Goal: Task Accomplishment & Management: Manage account settings

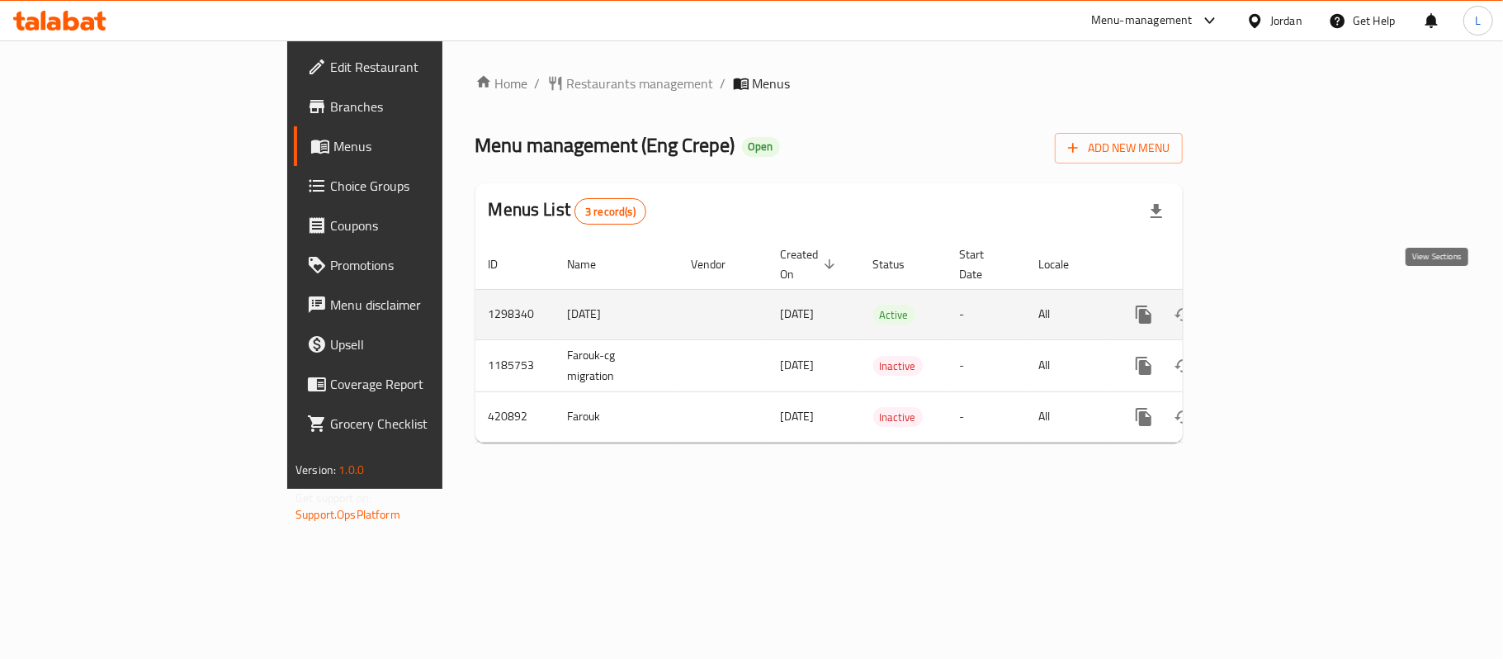
click at [1282, 298] on link "enhanced table" at bounding box center [1263, 315] width 40 height 40
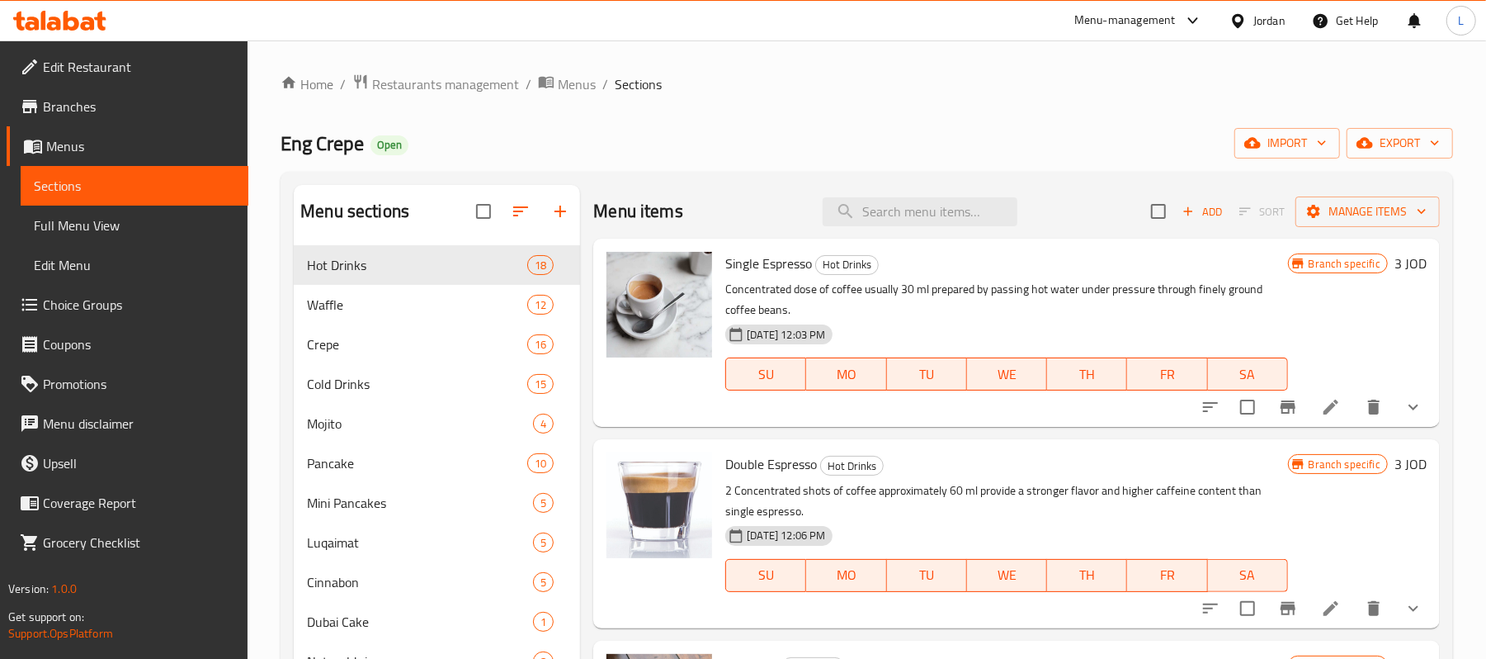
click at [94, 224] on span "Full Menu View" at bounding box center [134, 225] width 201 height 20
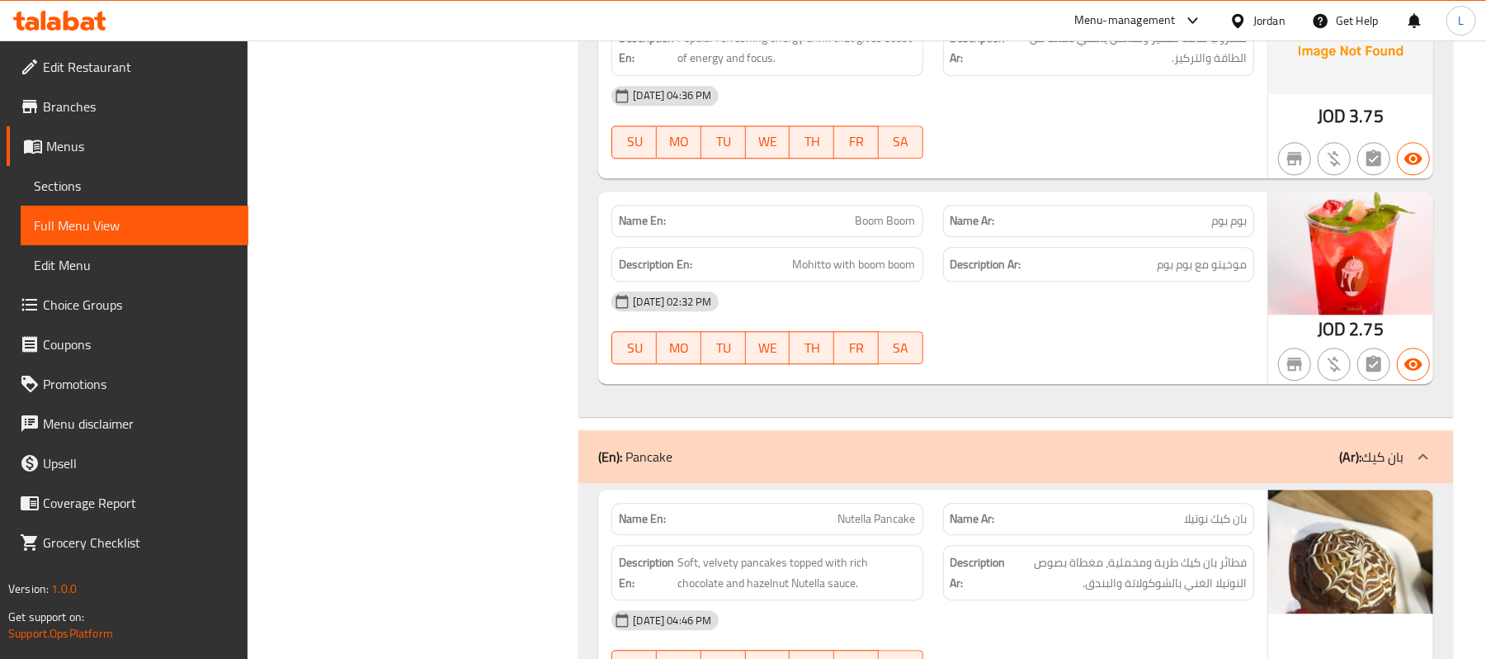
scroll to position [14585, 0]
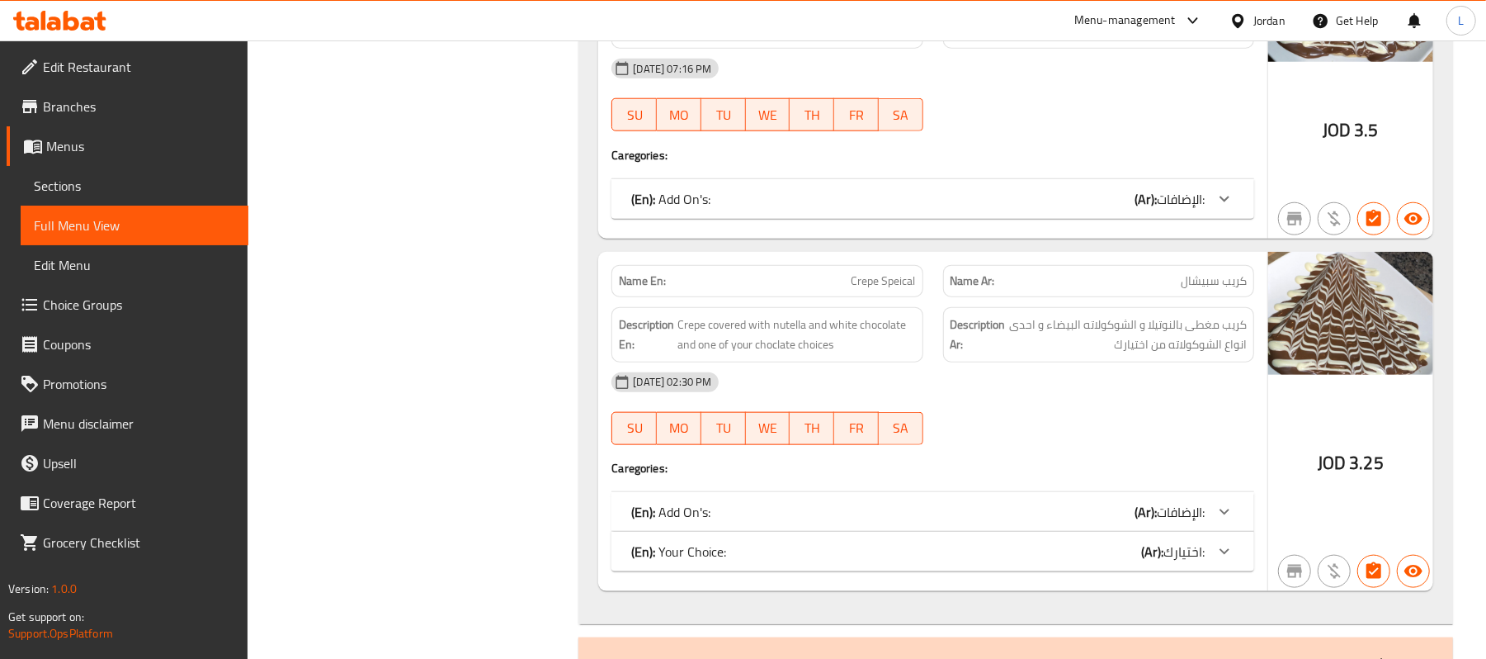
copy span "Crepe Speical"
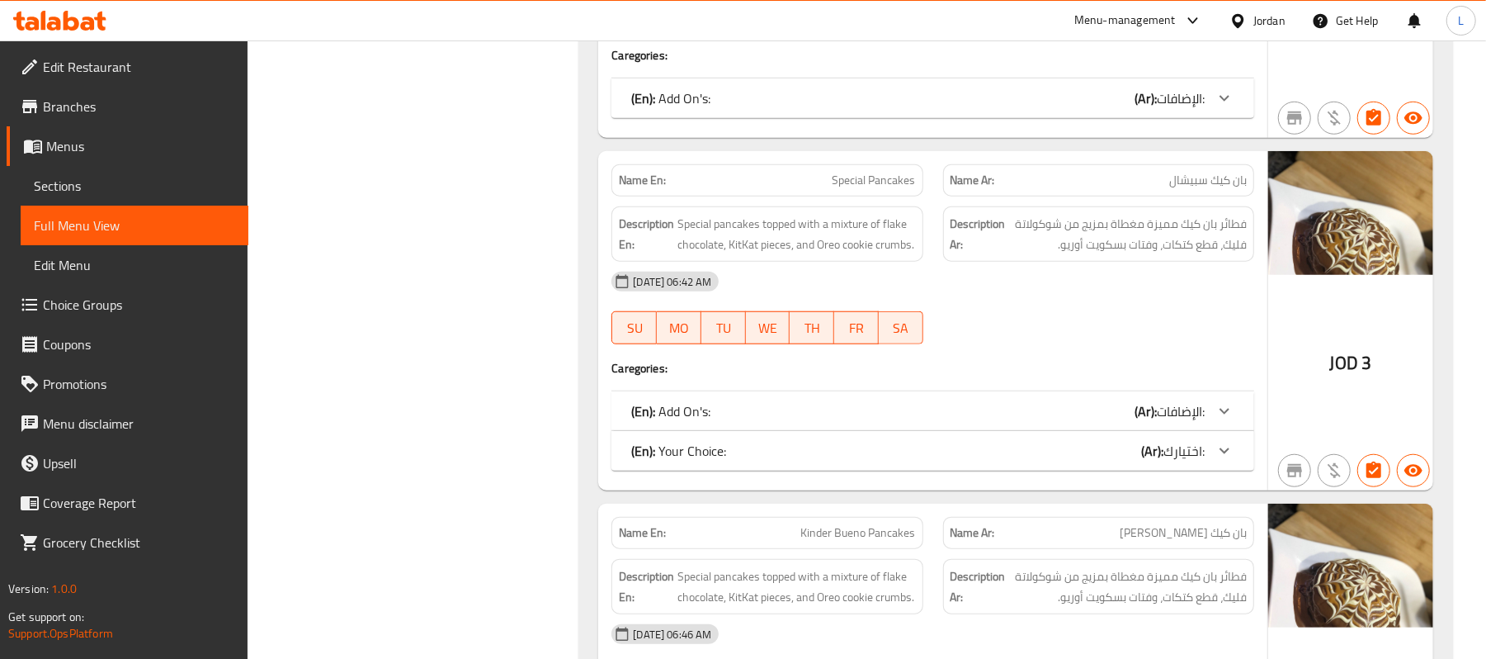
scroll to position [14585, 0]
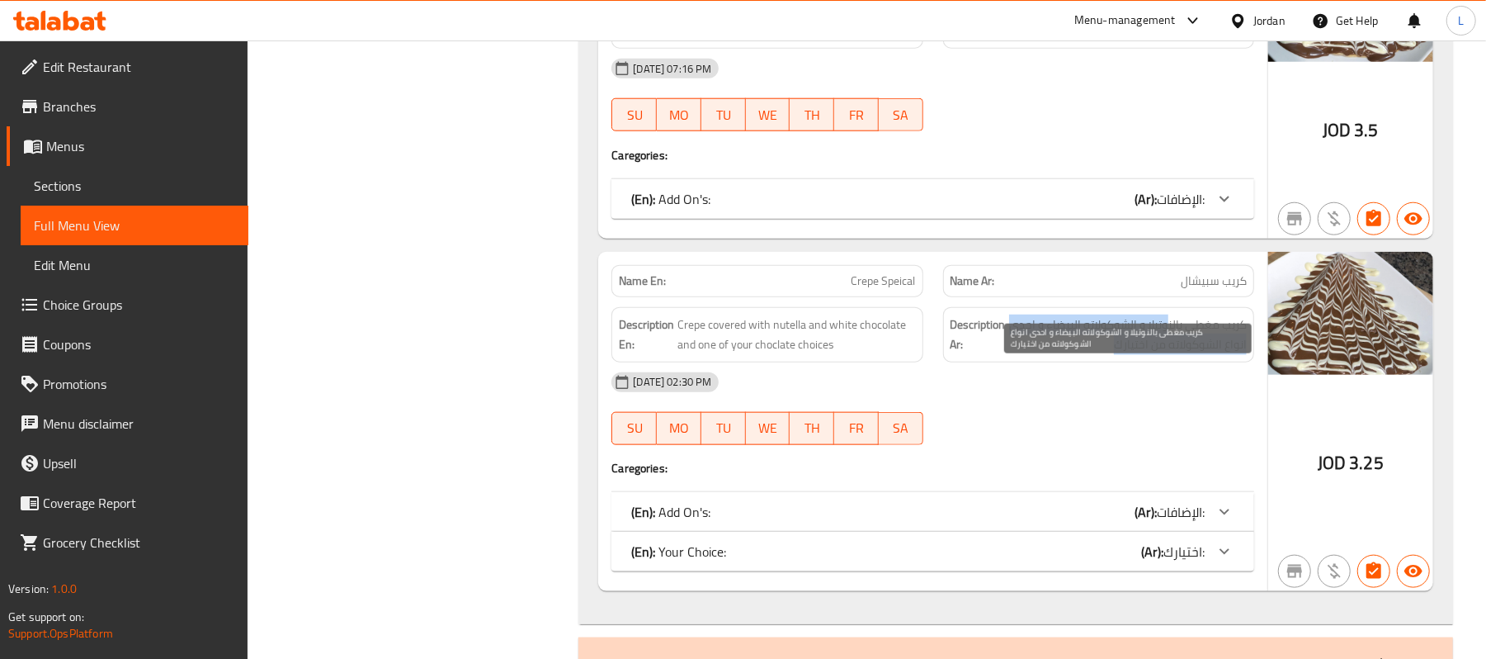
drag, startPoint x: 1169, startPoint y: 373, endPoint x: 1044, endPoint y: 387, distance: 125.4
click at [1044, 355] on span "كريب مغطى بالنوتيلا و الشوكولاته البيضاء و احدى انواع الشوكولاته من اختيارك" at bounding box center [1128, 334] width 238 height 40
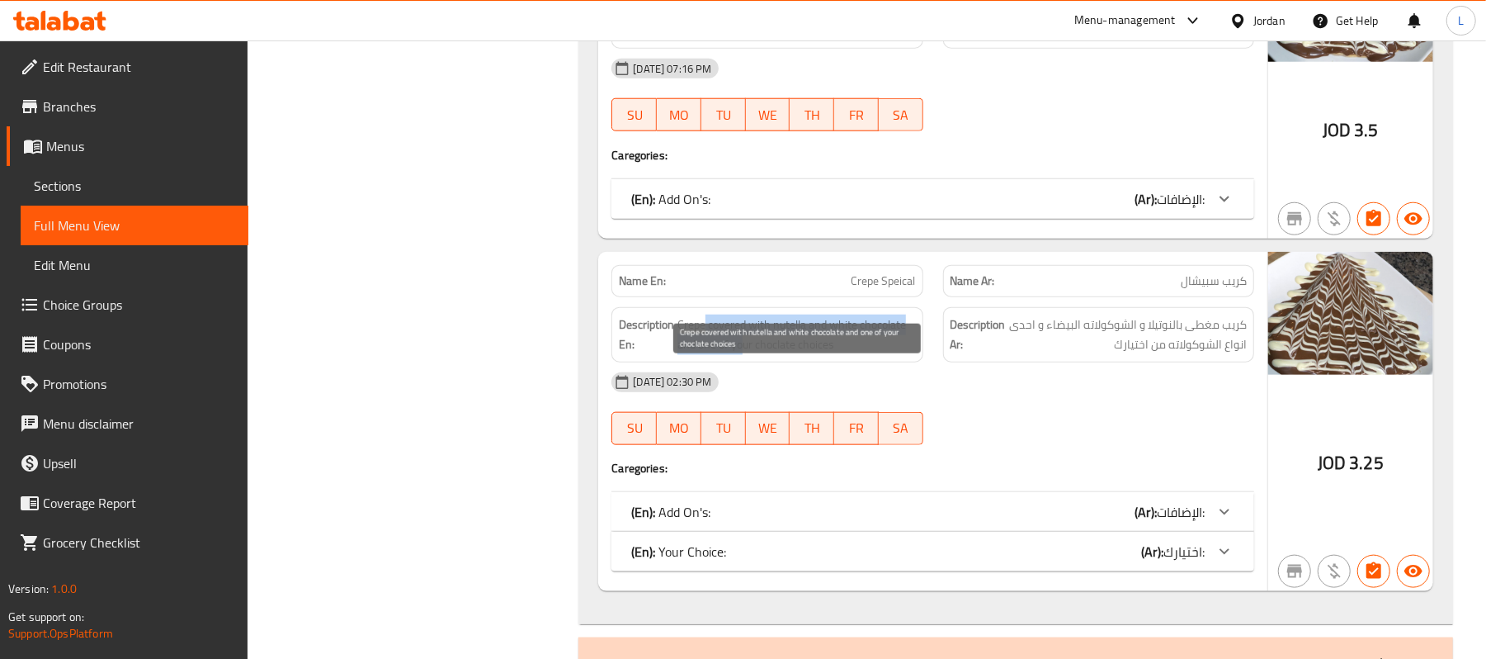
drag, startPoint x: 705, startPoint y: 376, endPoint x: 744, endPoint y: 396, distance: 43.5
click at [744, 355] on span "Crepe covered with nutella and white chocolate and one of your choclate choices" at bounding box center [797, 334] width 238 height 40
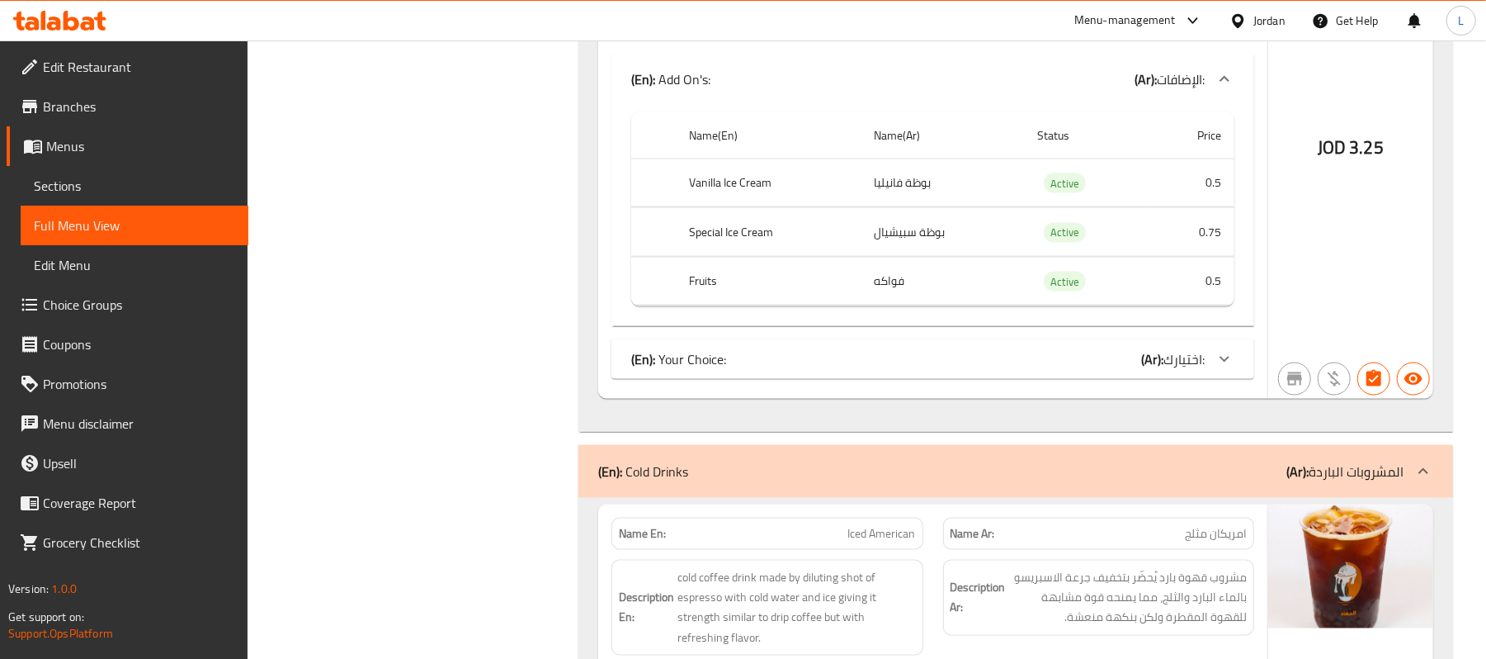
scroll to position [15026, 0]
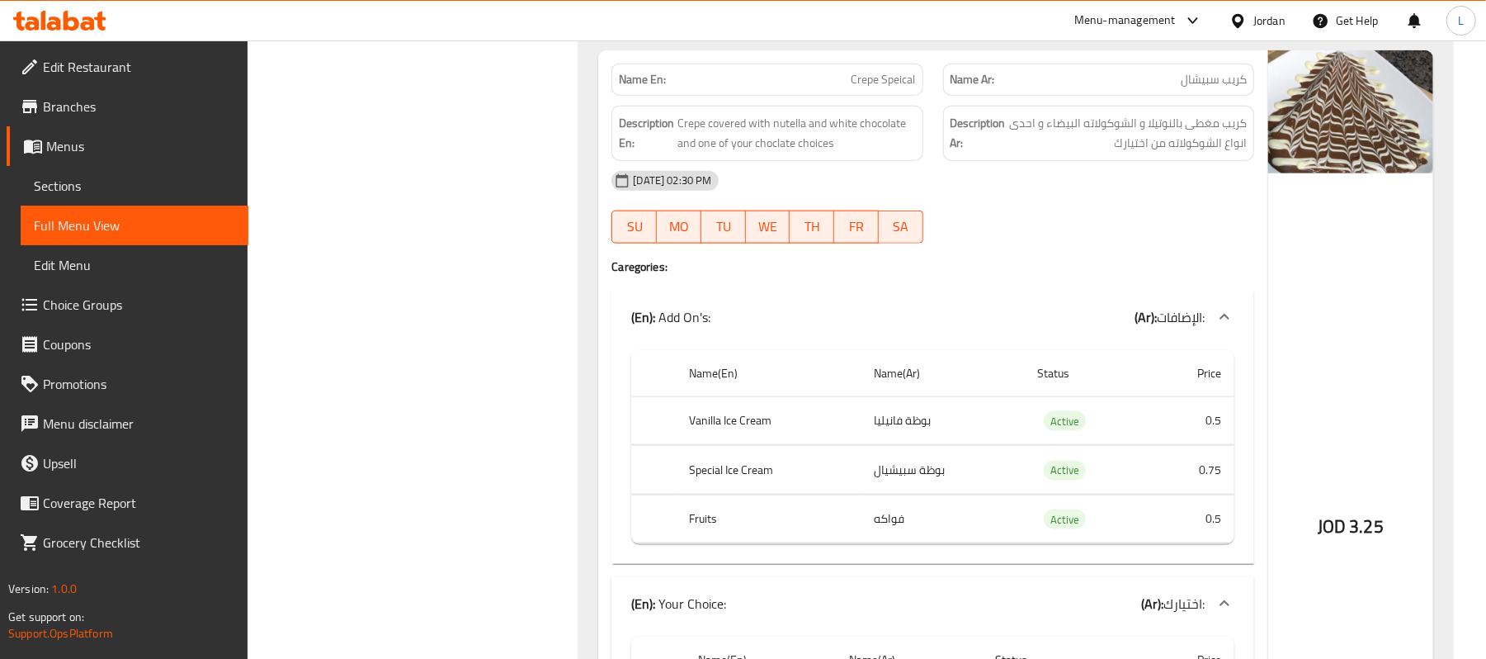
scroll to position [14805, 0]
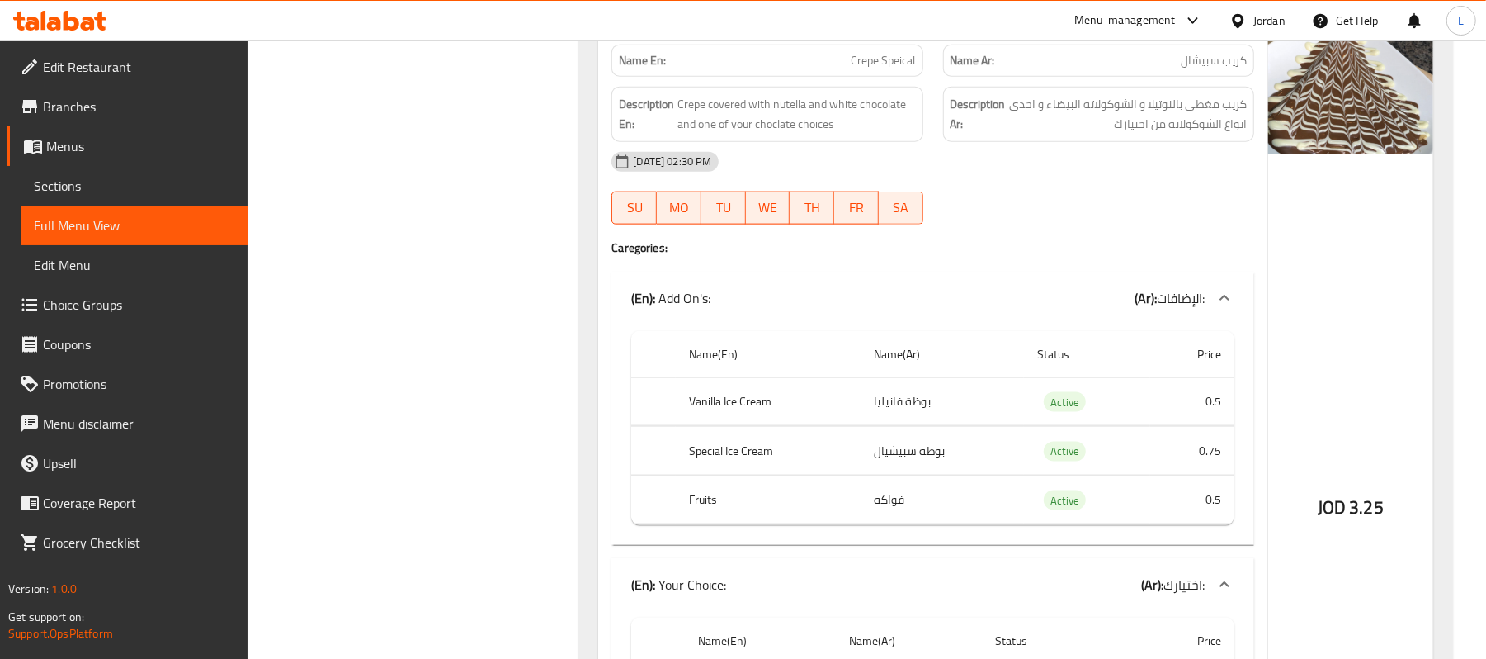
copy span "Crepe Speical"
click at [773, 135] on span "Crepe covered with nutella and white chocolate and one of your choclate choices" at bounding box center [797, 114] width 238 height 40
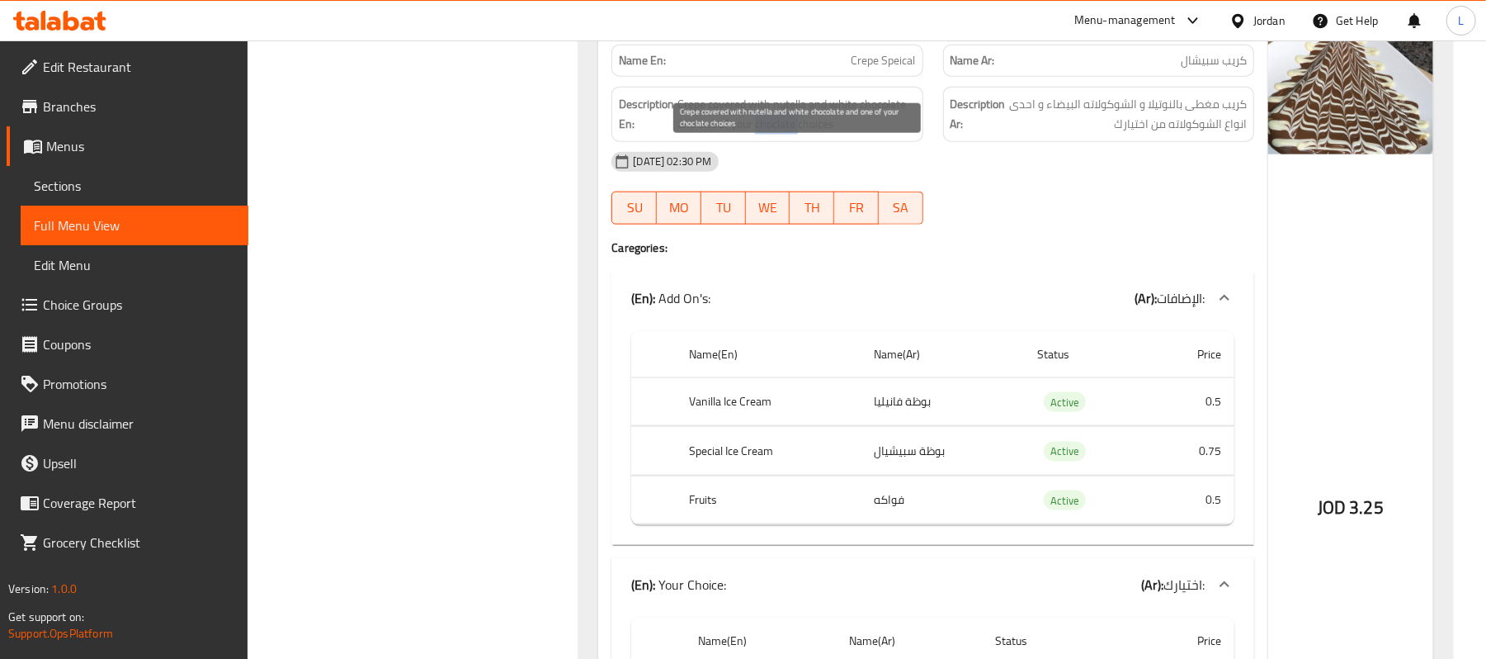
click at [773, 135] on span "Crepe covered with nutella and white chocolate and one of your choclate choices" at bounding box center [797, 114] width 238 height 40
click at [117, 63] on span "Edit Restaurant" at bounding box center [139, 67] width 192 height 20
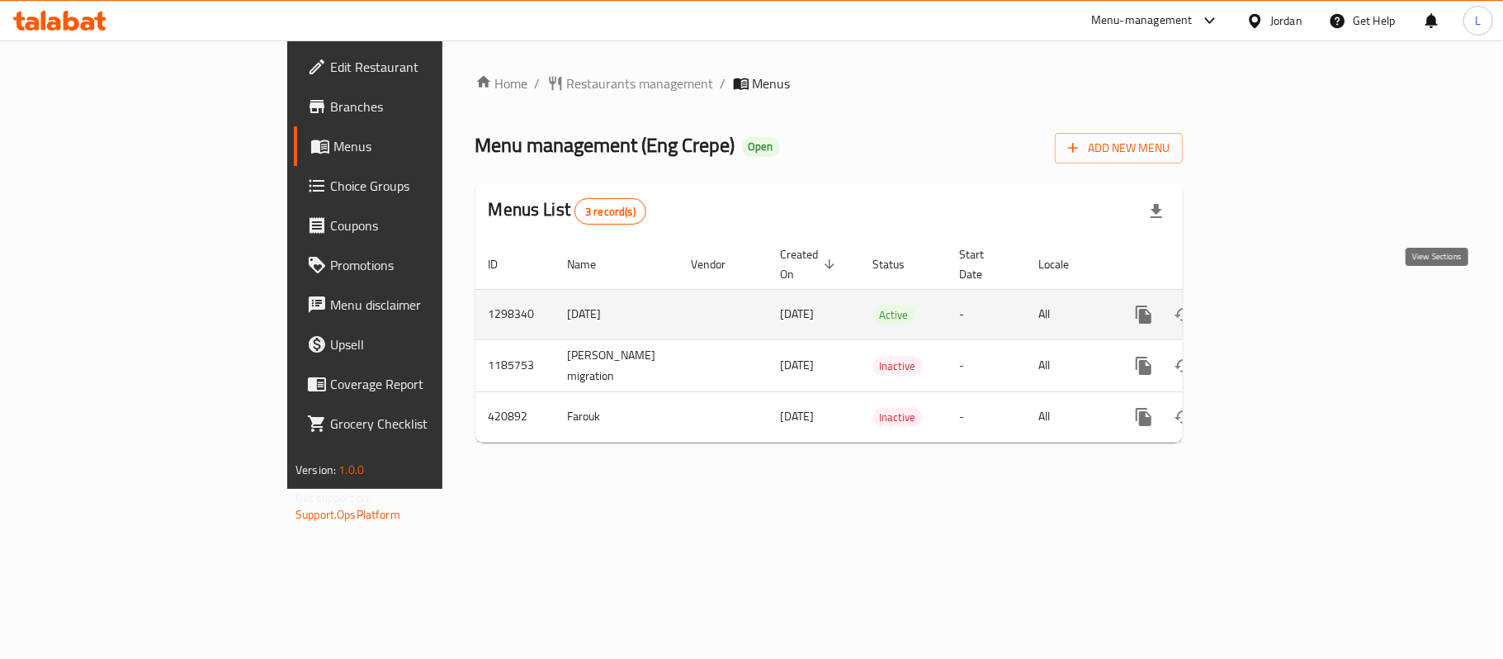
click at [1273, 305] on icon "enhanced table" at bounding box center [1263, 315] width 20 height 20
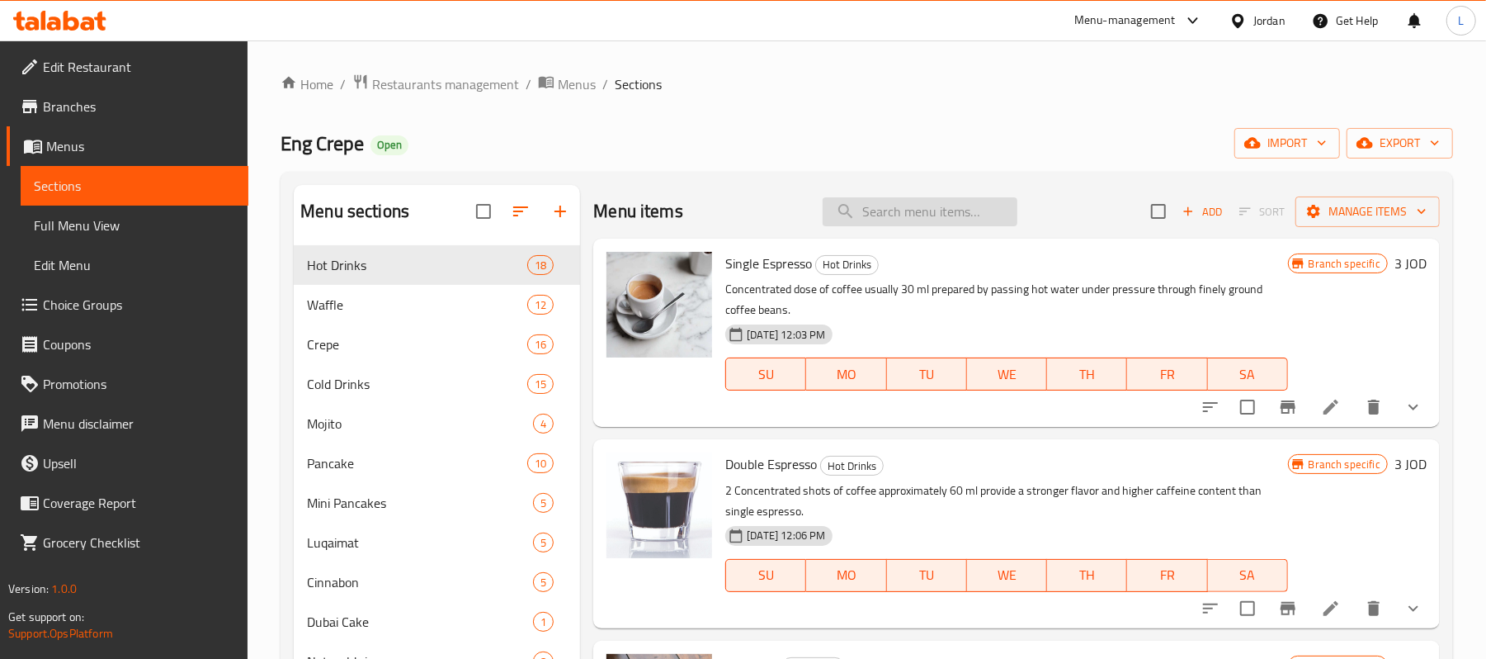
click at [839, 213] on input "search" at bounding box center [920, 211] width 195 height 29
paste input "Banana Stuffed Crepe Roll"
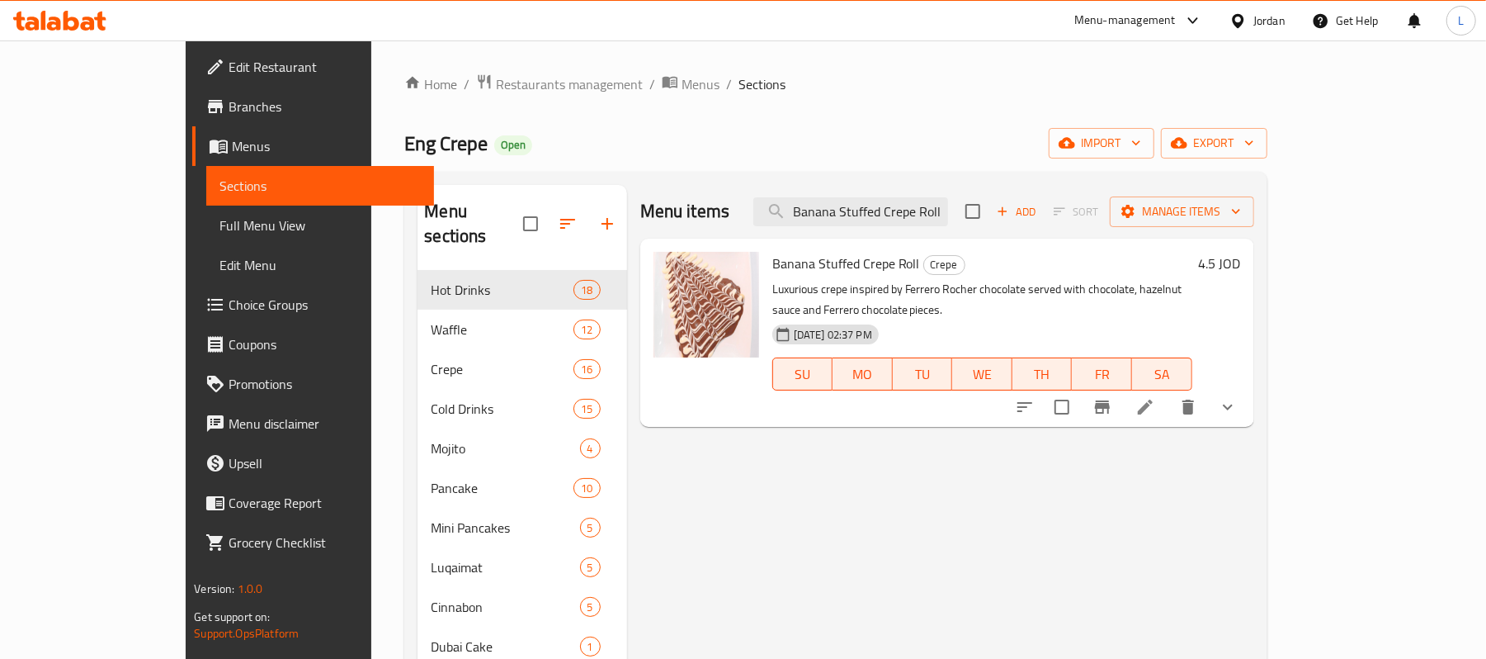
type input "Banana Stuffed Crepe Roll"
click at [1155, 397] on icon at bounding box center [1146, 407] width 20 height 20
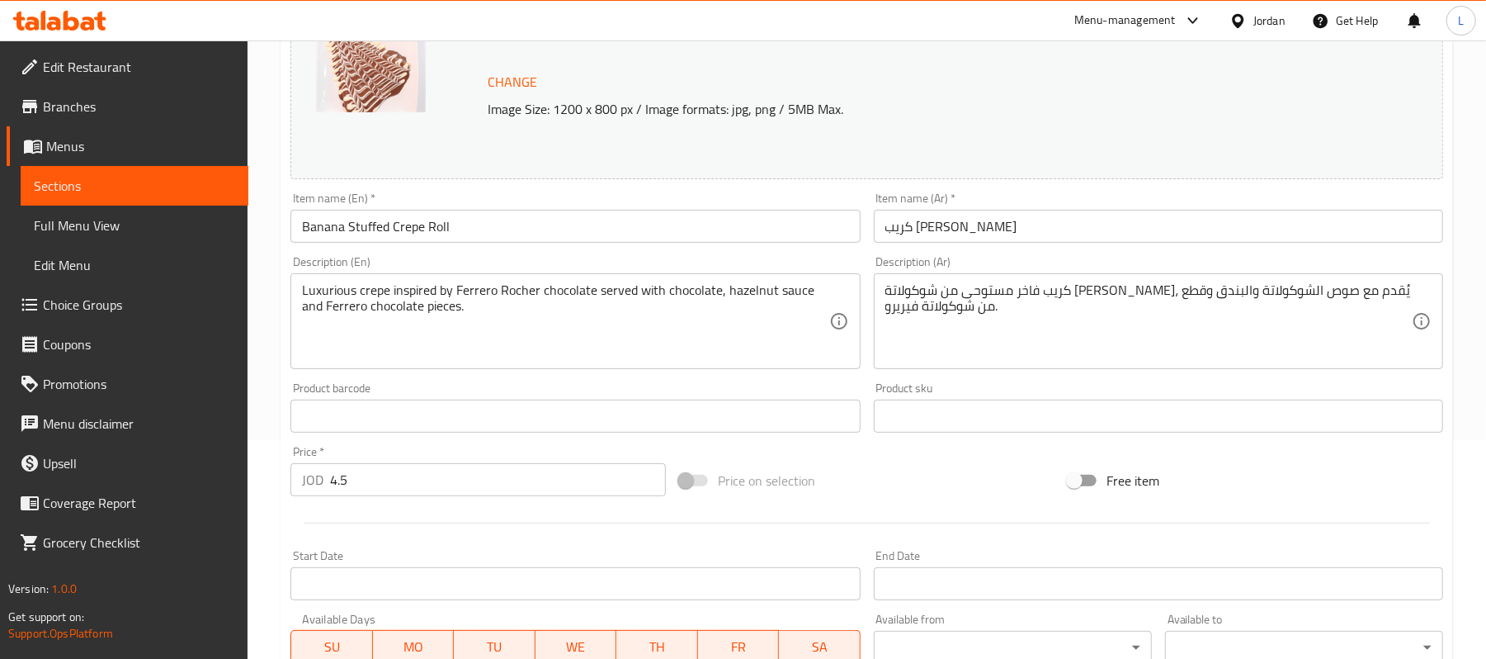
scroll to position [220, 0]
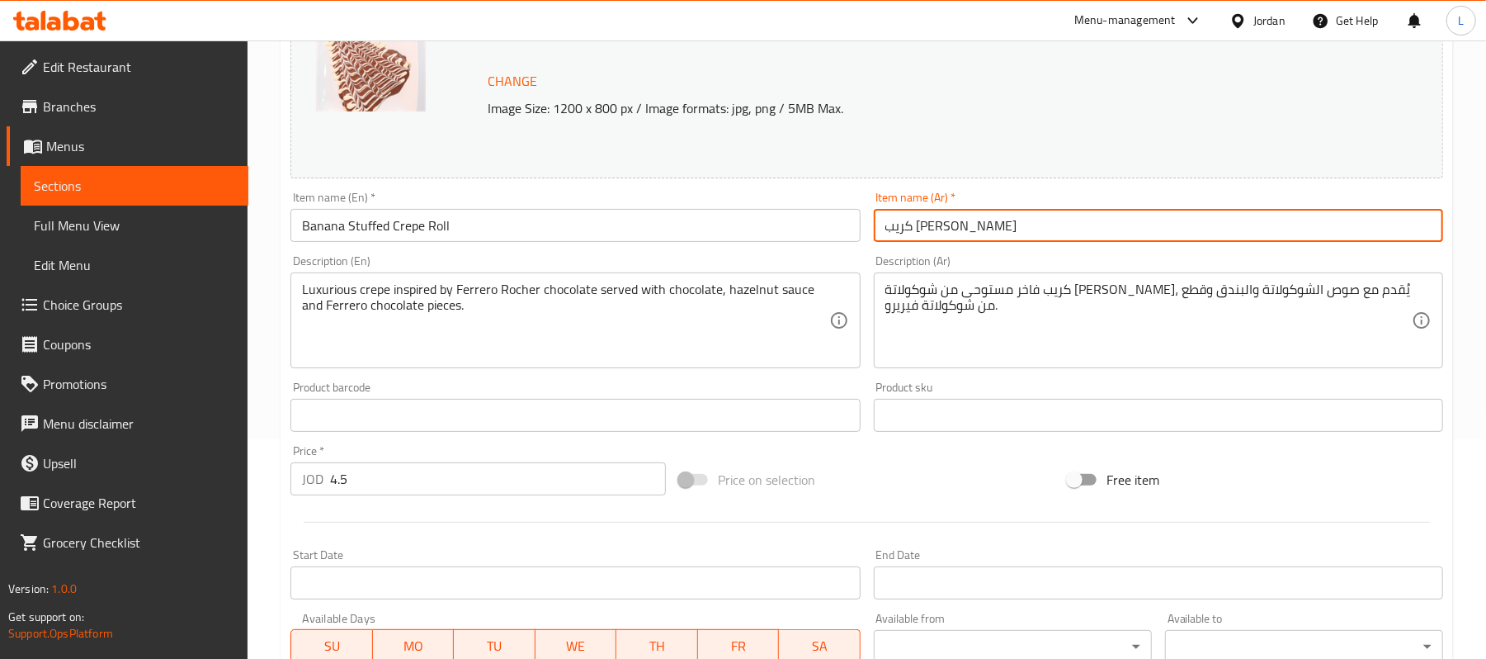
drag, startPoint x: 991, startPoint y: 234, endPoint x: 635, endPoint y: 211, distance: 356.4
click at [635, 211] on div "Change Image Size: 1200 x 800 px / Image formats: jpg, png / 5MB Max. Item name…" at bounding box center [867, 364] width 1166 height 735
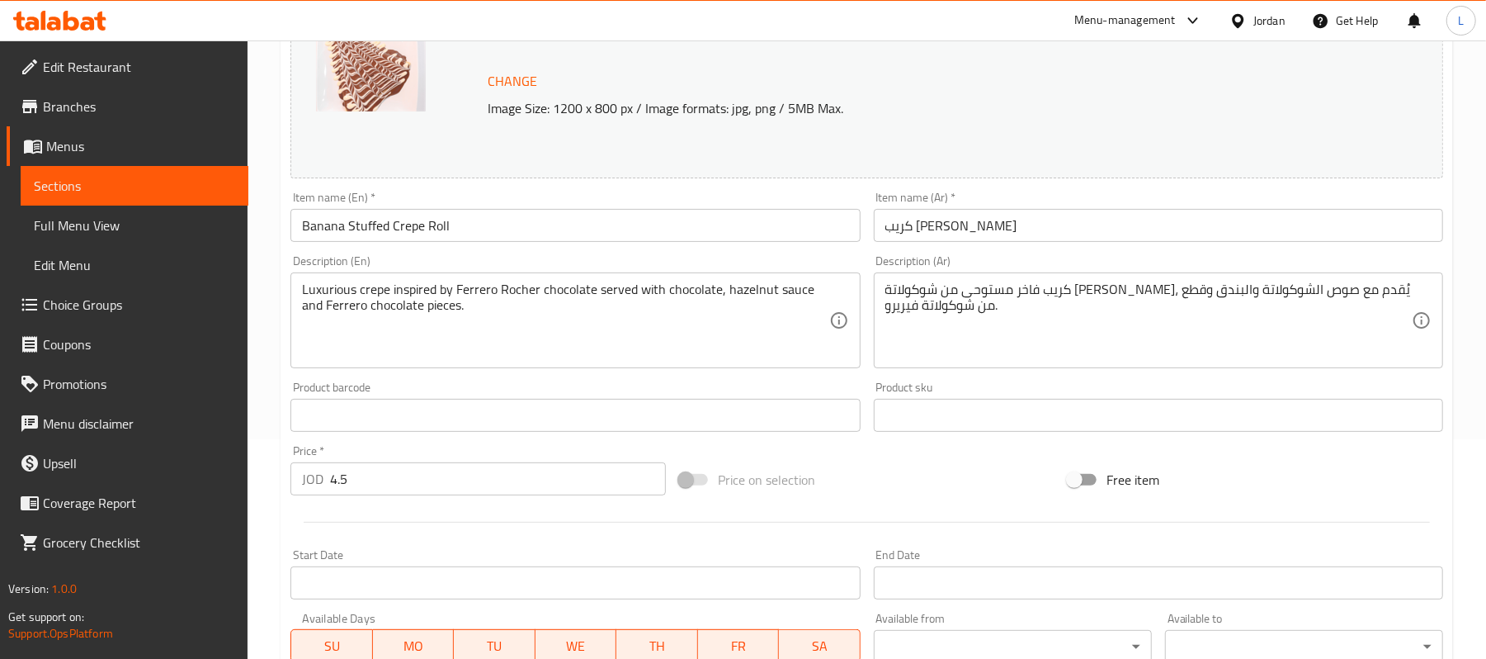
click at [556, 205] on div "Item name (En)   * Banana Stuffed Crepe Roll Item name (En) *" at bounding box center [574, 216] width 569 height 50
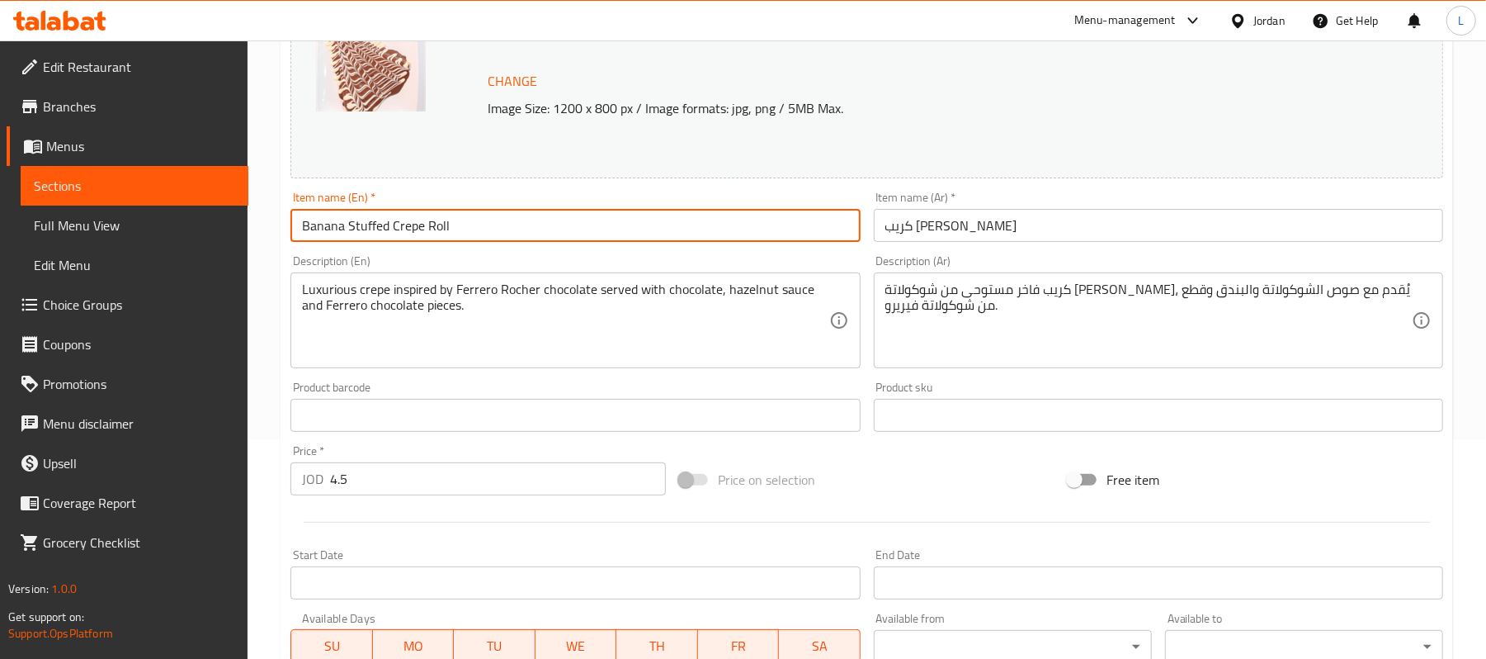
drag, startPoint x: 466, startPoint y: 229, endPoint x: 208, endPoint y: 225, distance: 258.3
click at [208, 225] on div "Edit Restaurant Branches Menus Sections Full Menu View Edit Menu Choice Groups …" at bounding box center [743, 409] width 1486 height 1177
click at [957, 215] on input "كريب [PERSON_NAME]" at bounding box center [1158, 225] width 569 height 33
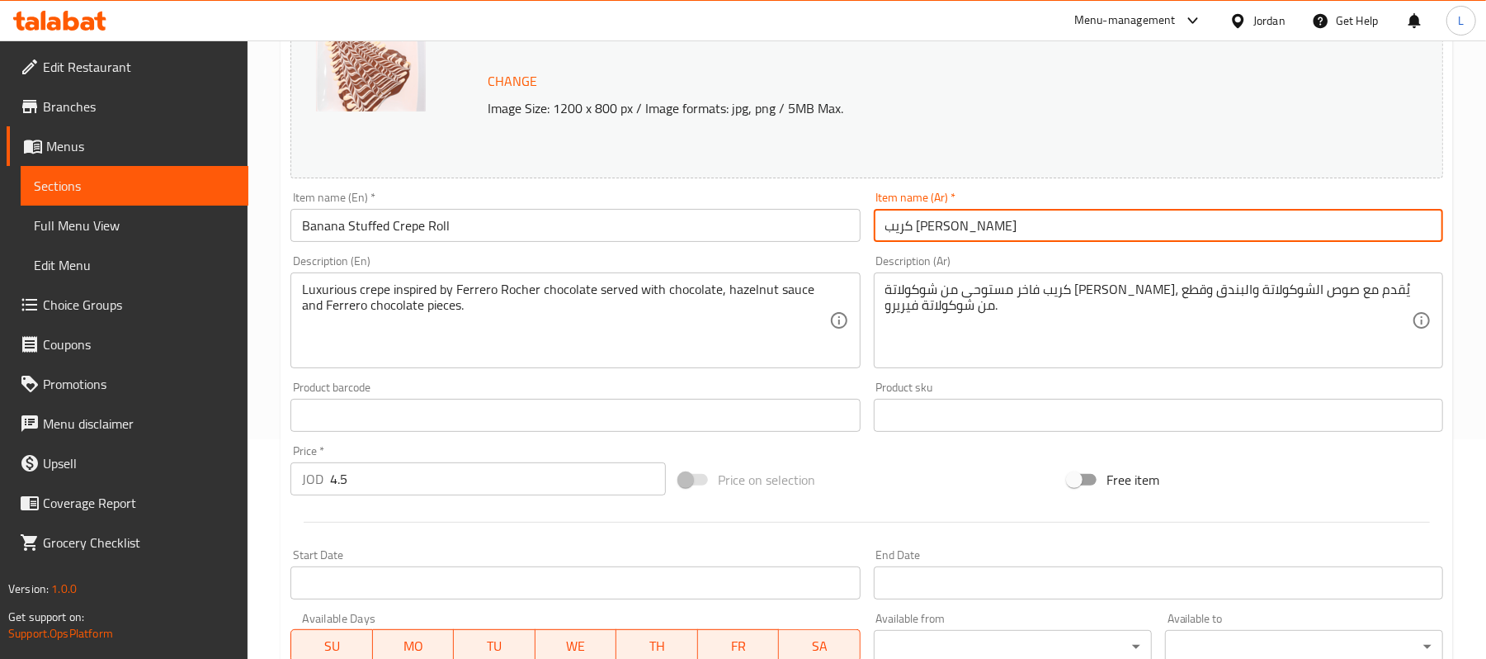
click at [957, 215] on input "كريب [PERSON_NAME]" at bounding box center [1158, 225] width 569 height 33
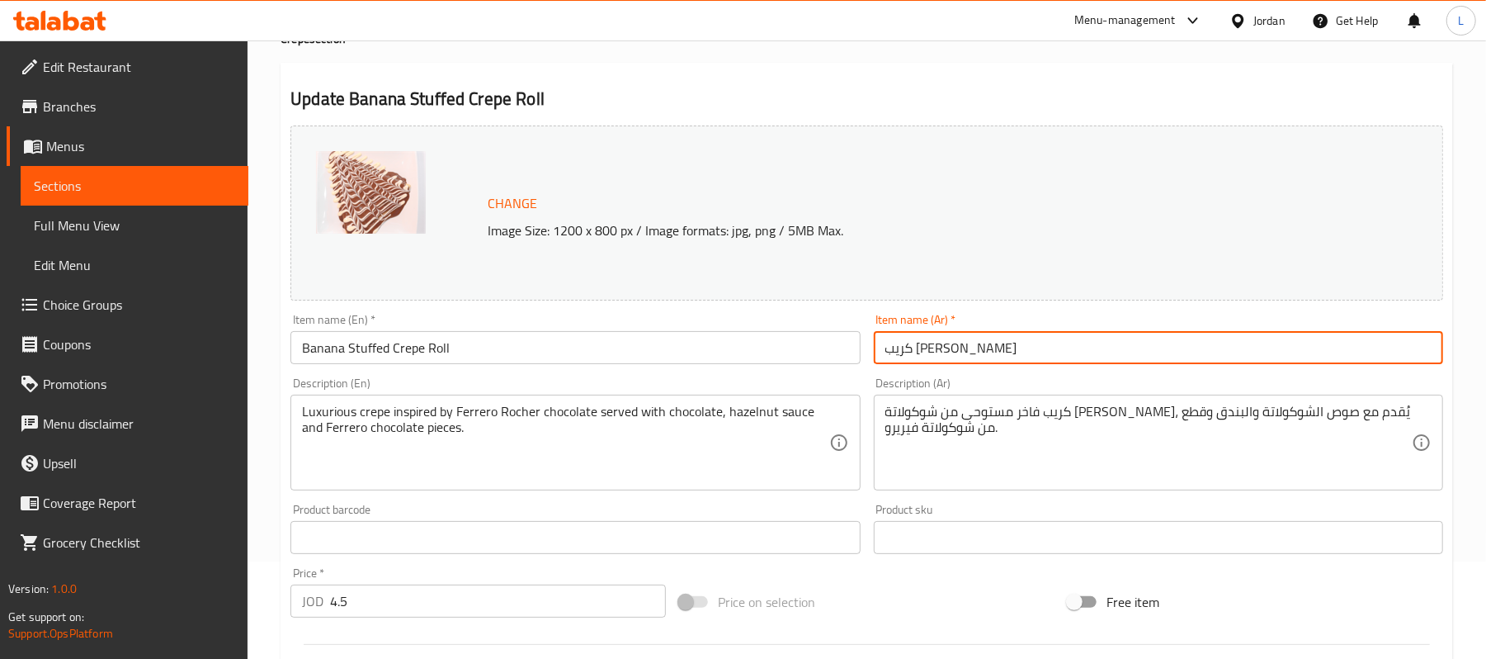
scroll to position [0, 0]
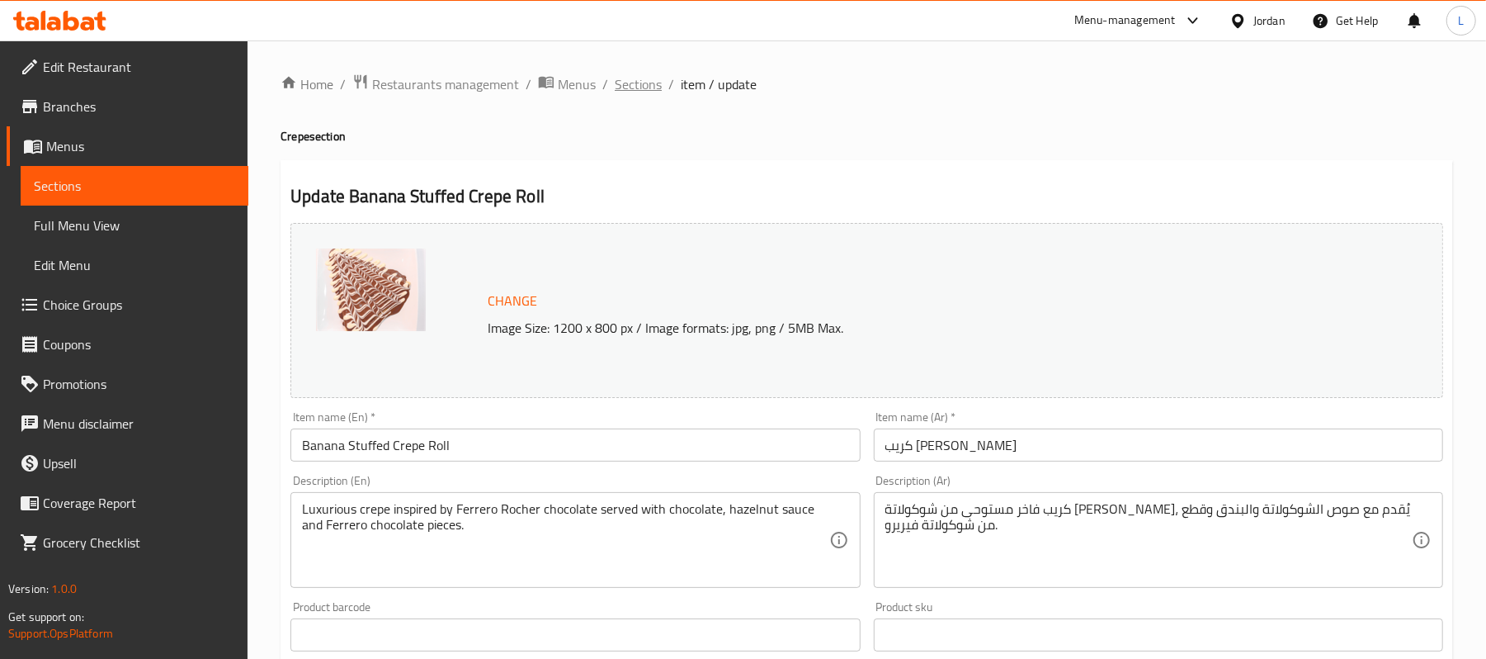
click at [642, 90] on span "Sections" at bounding box center [638, 84] width 47 height 20
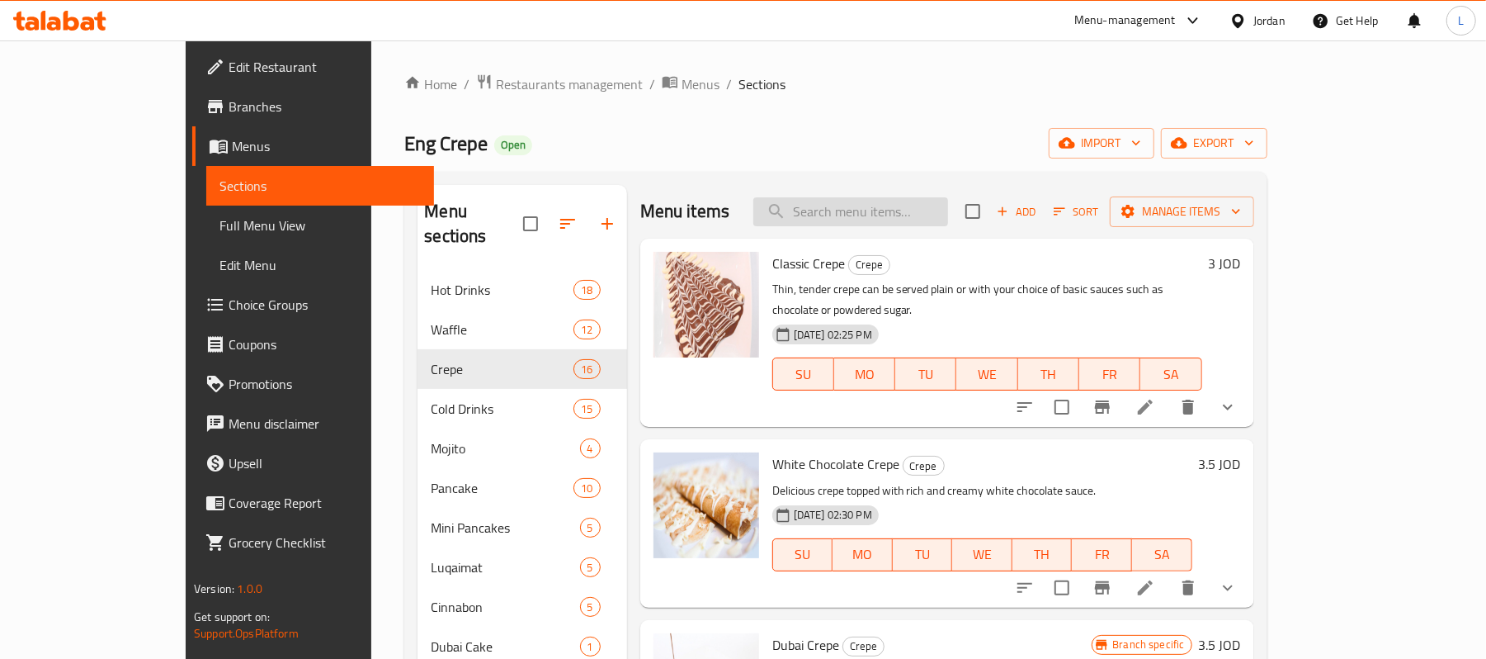
click at [866, 208] on input "search" at bounding box center [850, 211] width 195 height 29
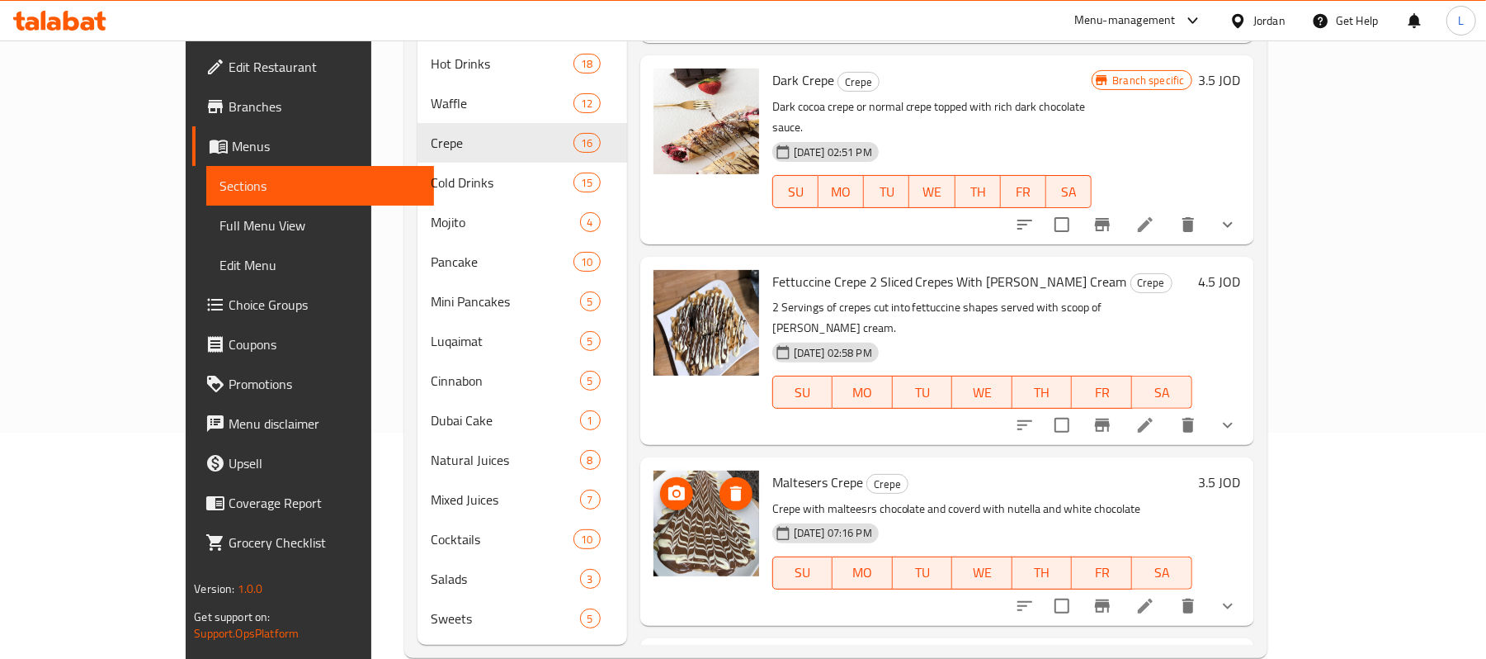
scroll to position [234, 0]
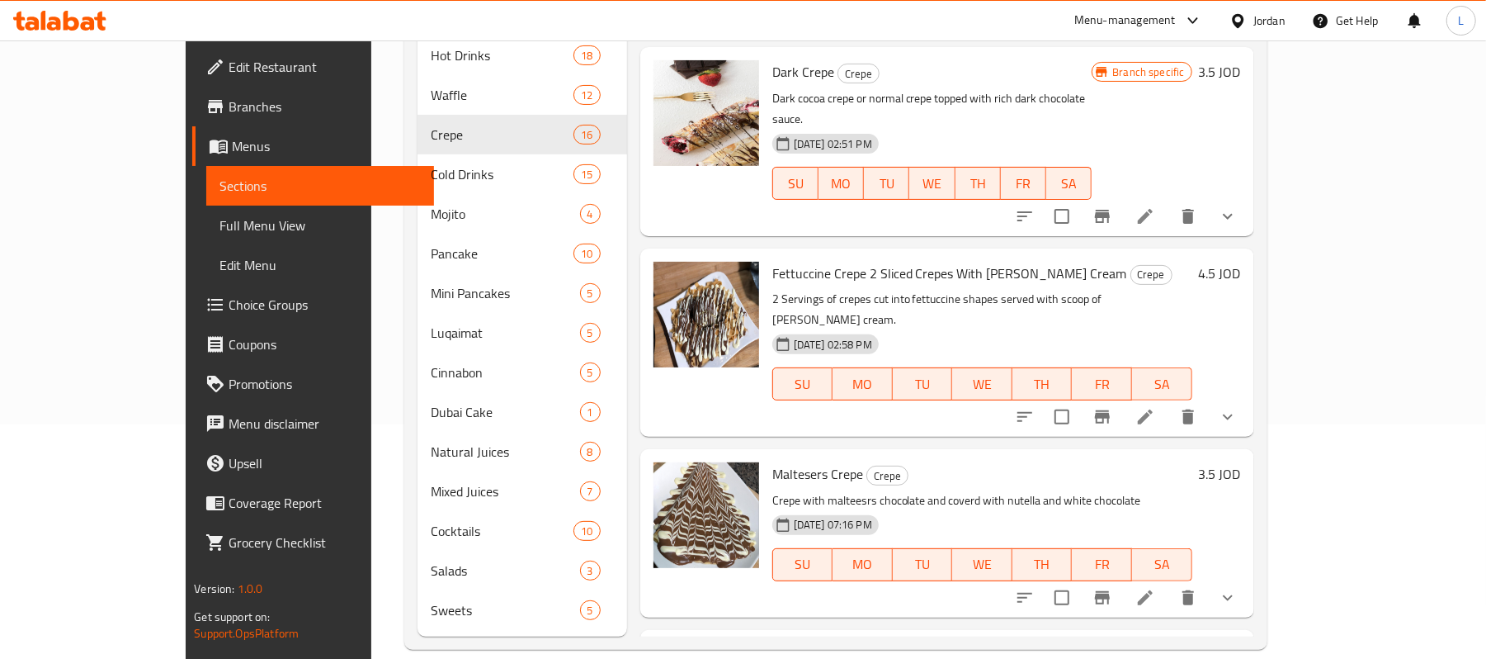
drag, startPoint x: 799, startPoint y: 496, endPoint x: 1032, endPoint y: 500, distance: 232.8
click at [229, 69] on span "Edit Restaurant" at bounding box center [325, 67] width 192 height 20
